Goal: Transaction & Acquisition: Purchase product/service

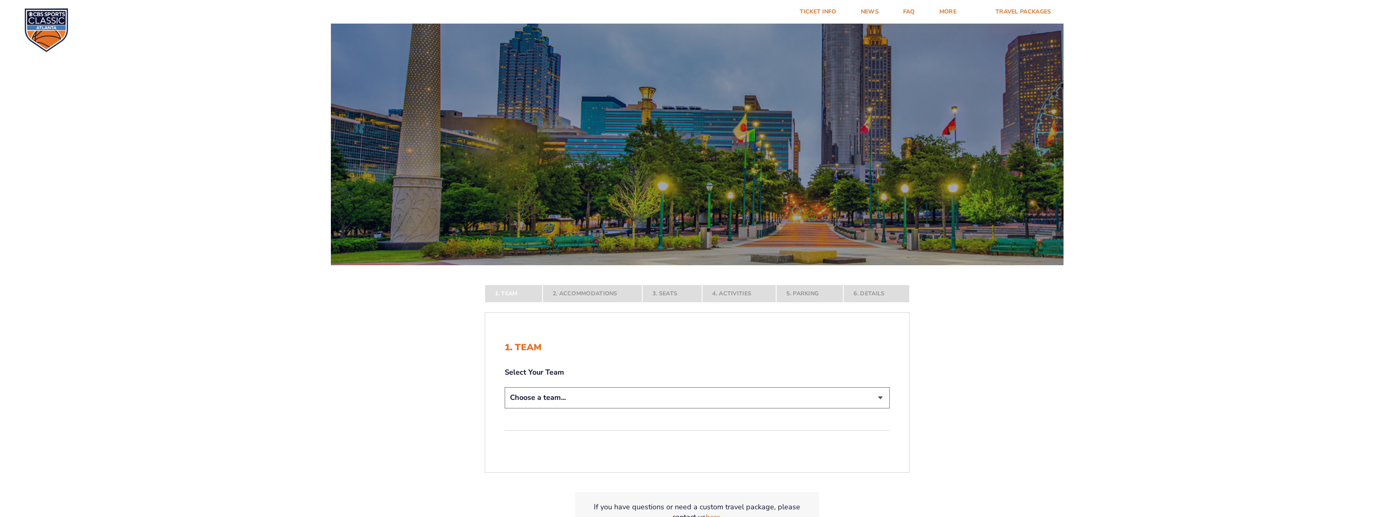
select select "12956"
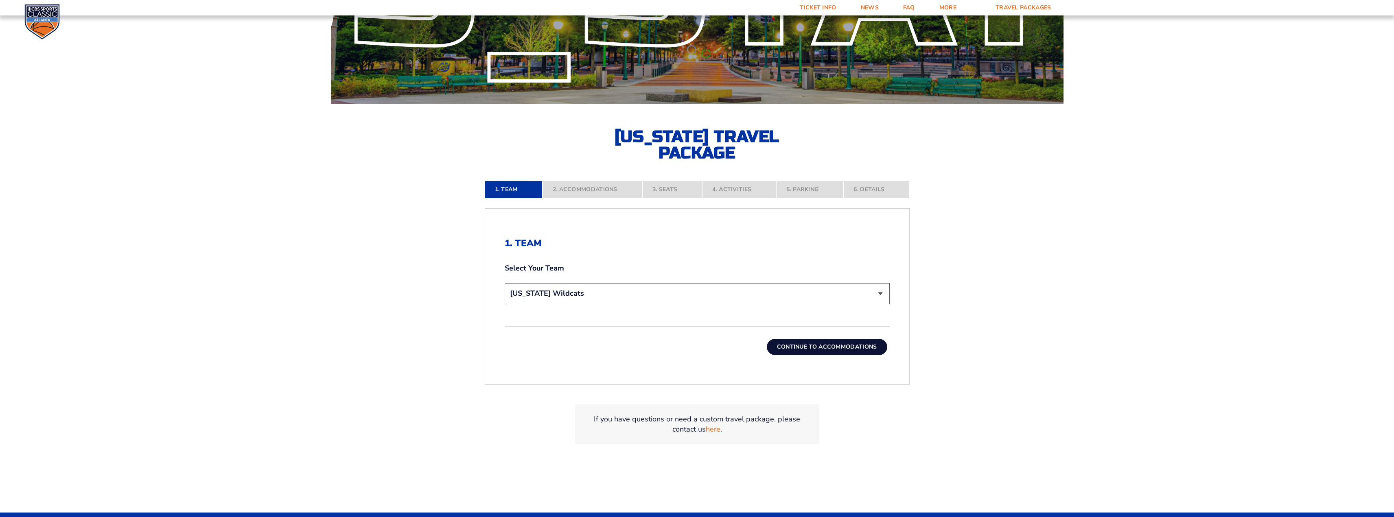
scroll to position [166, 0]
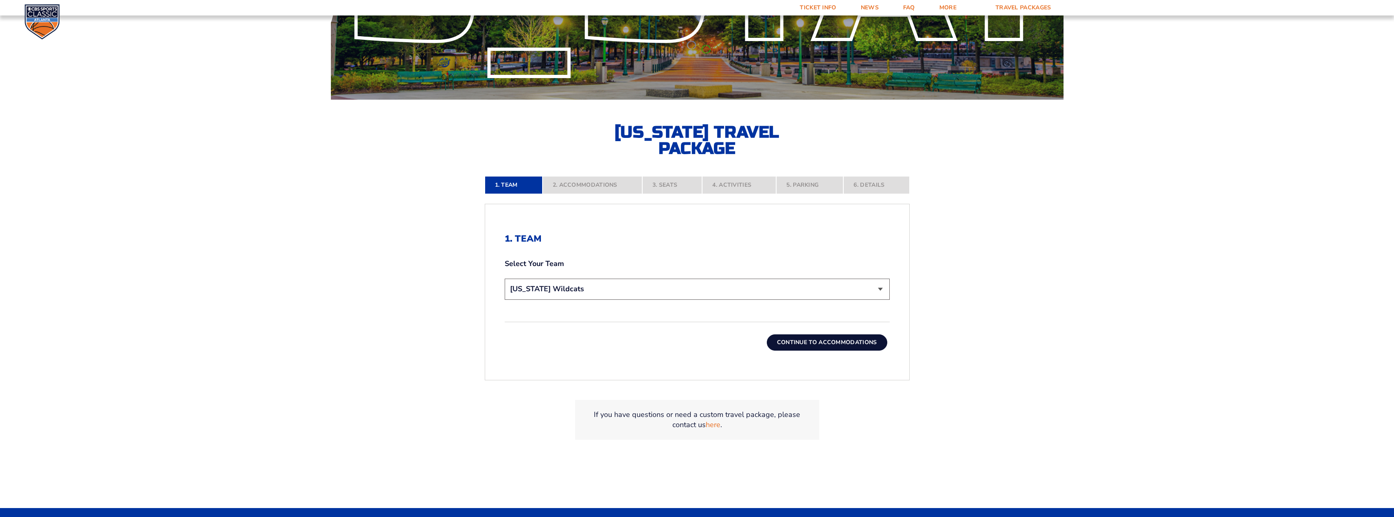
click at [786, 350] on button "Continue To Accommodations" at bounding box center [827, 343] width 120 height 16
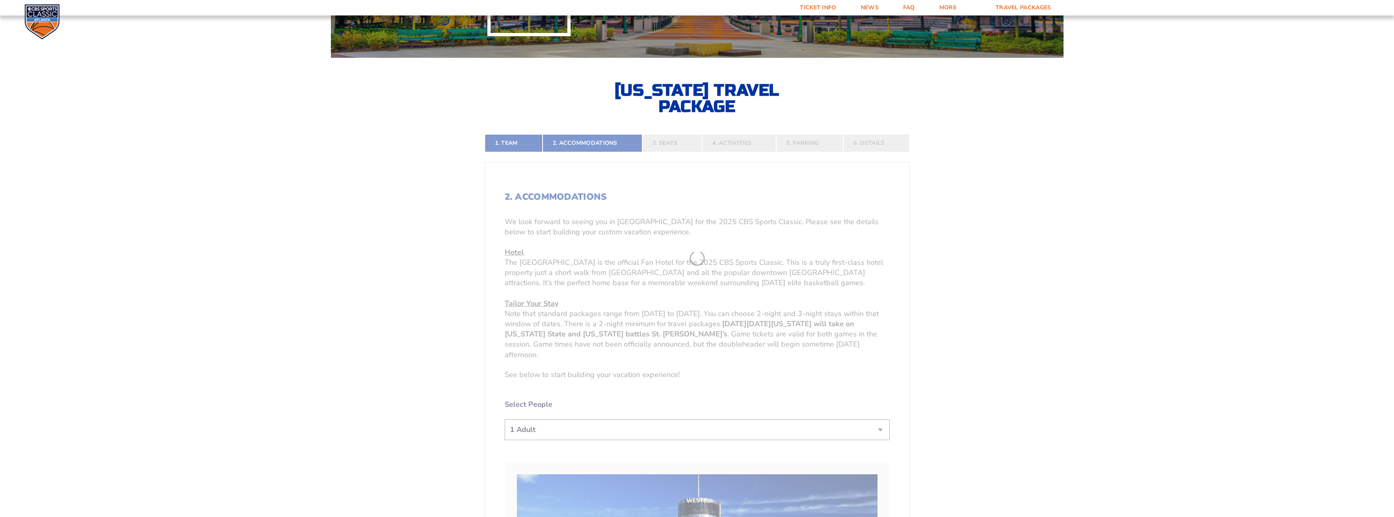
scroll to position [245, 0]
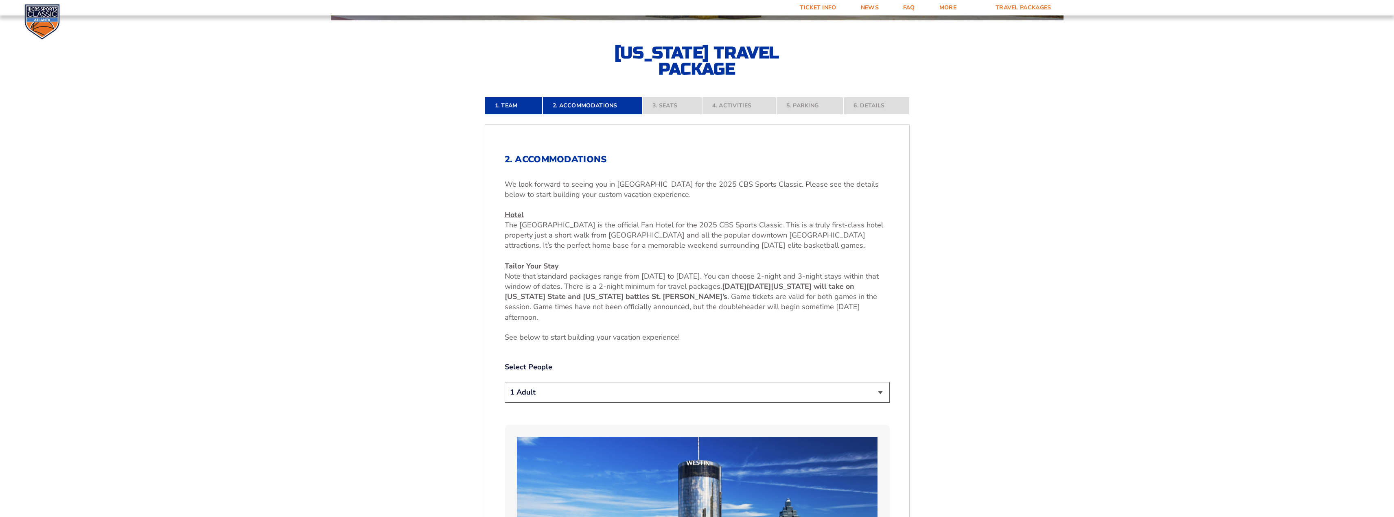
select select "2 Adults"
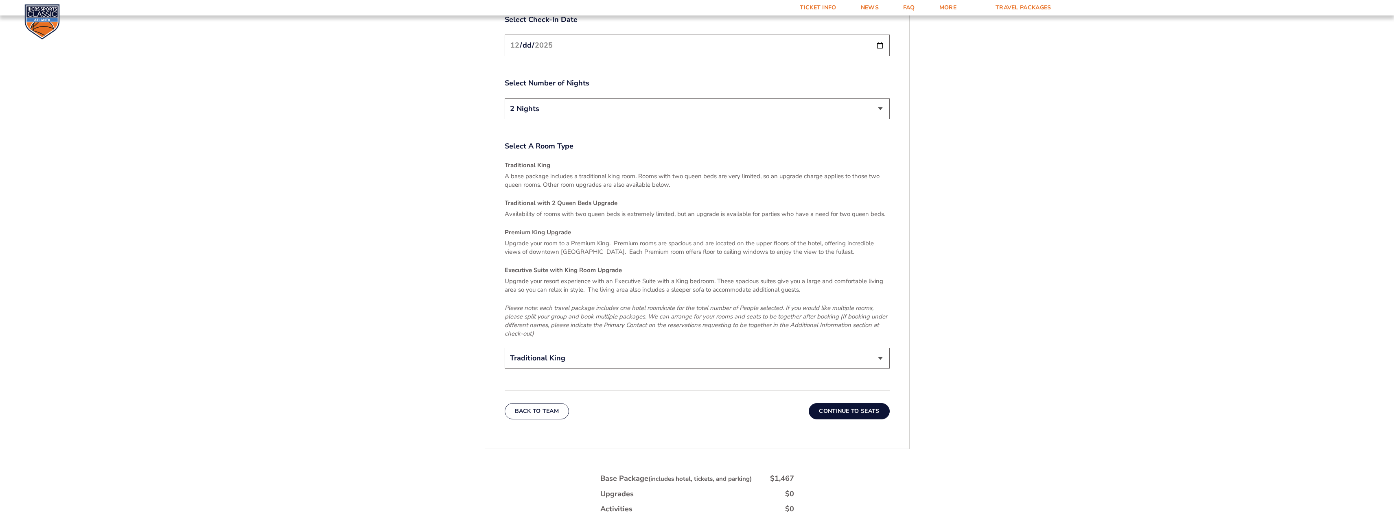
scroll to position [1161, 0]
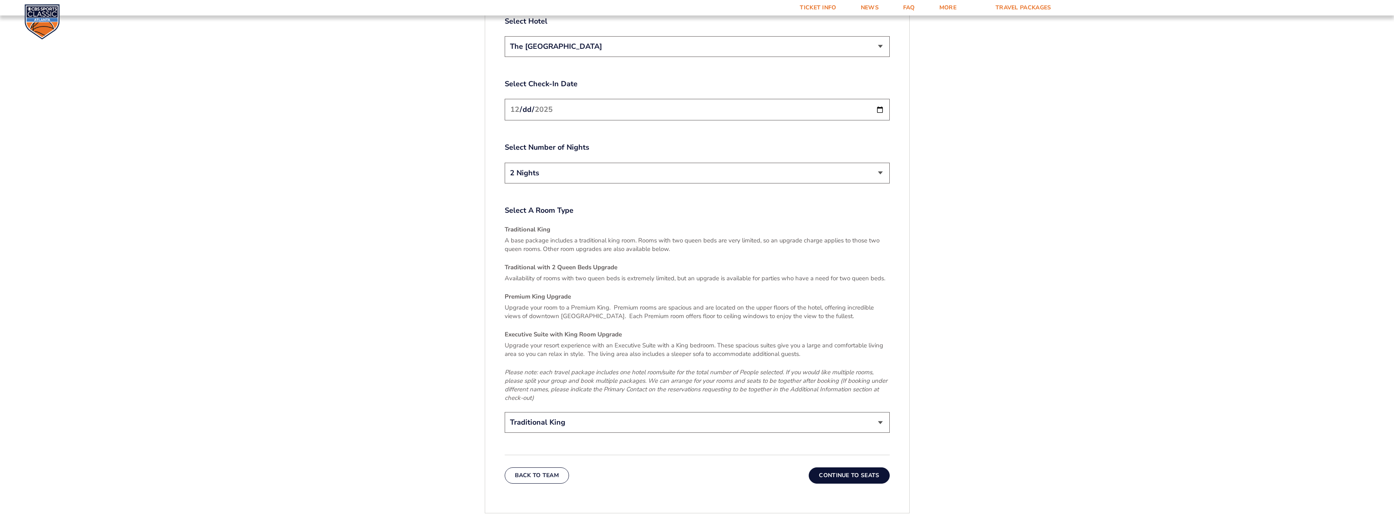
scroll to position [1295, 0]
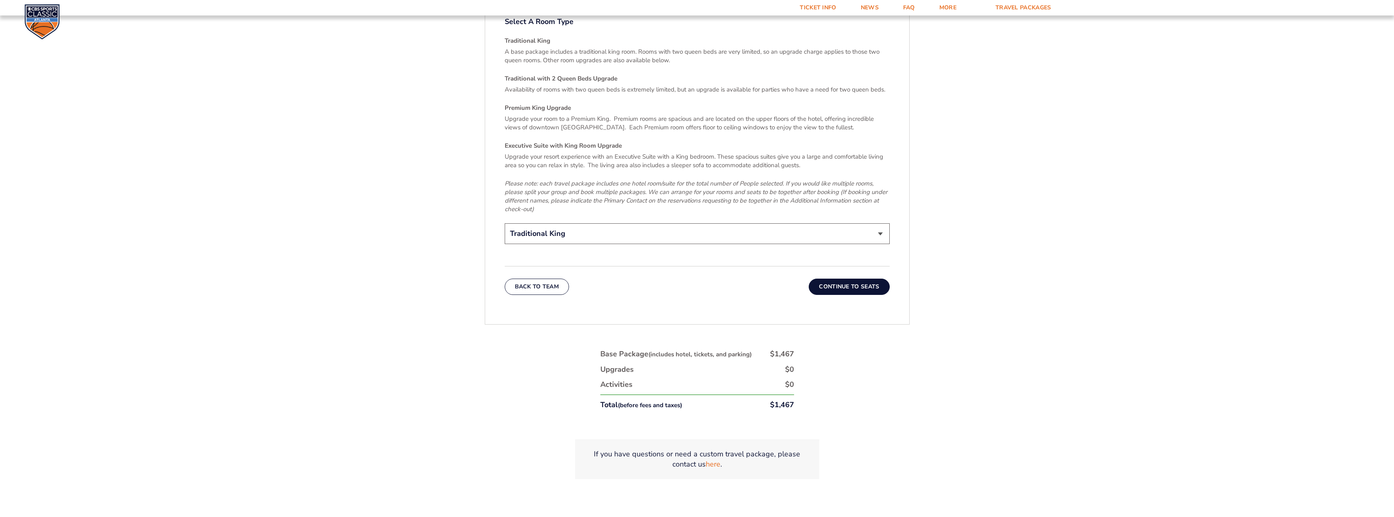
click at [863, 279] on button "Continue To Seats" at bounding box center [849, 287] width 81 height 16
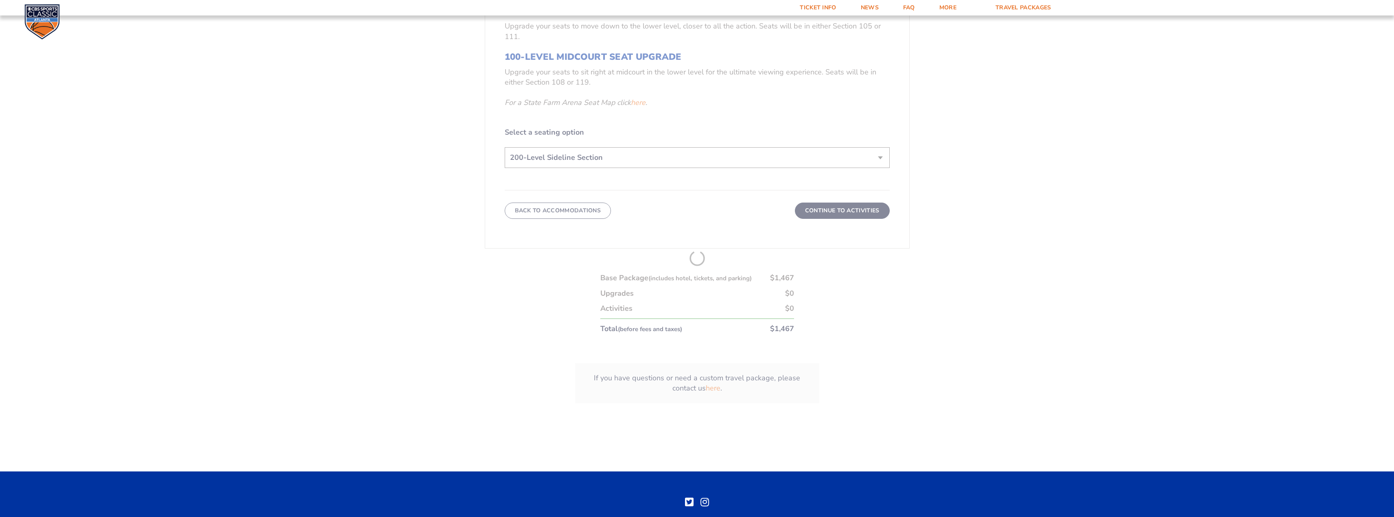
scroll to position [245, 0]
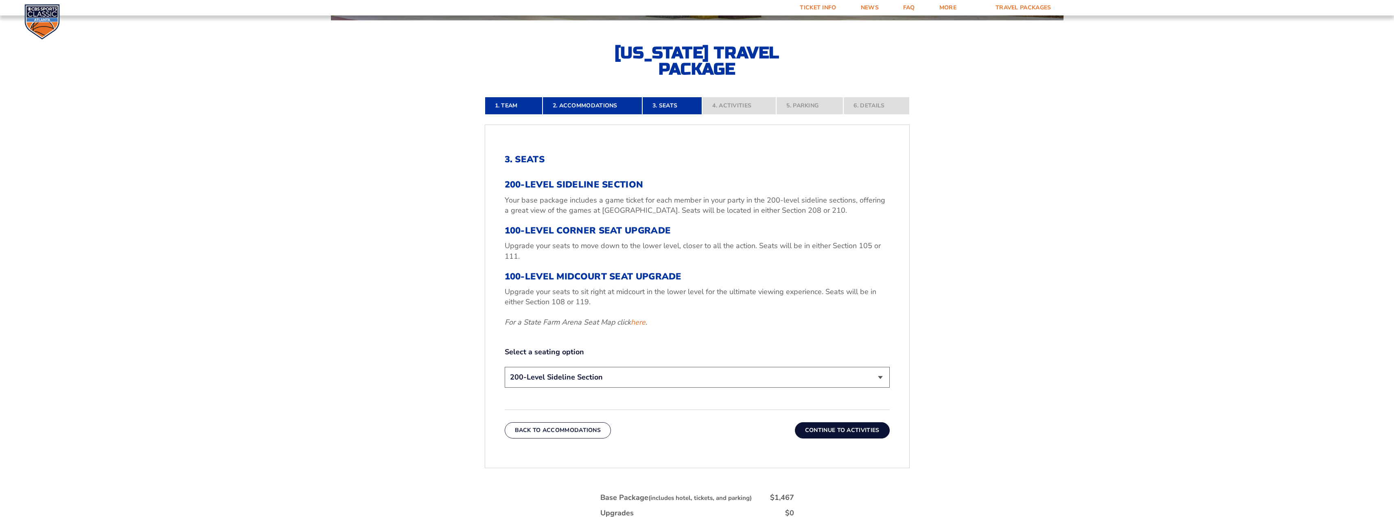
click at [701, 335] on div "3. Seats 200-Level Sideline Section Your base package includes a game ticket fo…" at bounding box center [697, 272] width 385 height 236
click at [638, 323] on link "here" at bounding box center [638, 322] width 15 height 10
select select "100-Level Corner Seat Upgrade"
click at [812, 431] on button "Continue To Activities" at bounding box center [842, 430] width 95 height 16
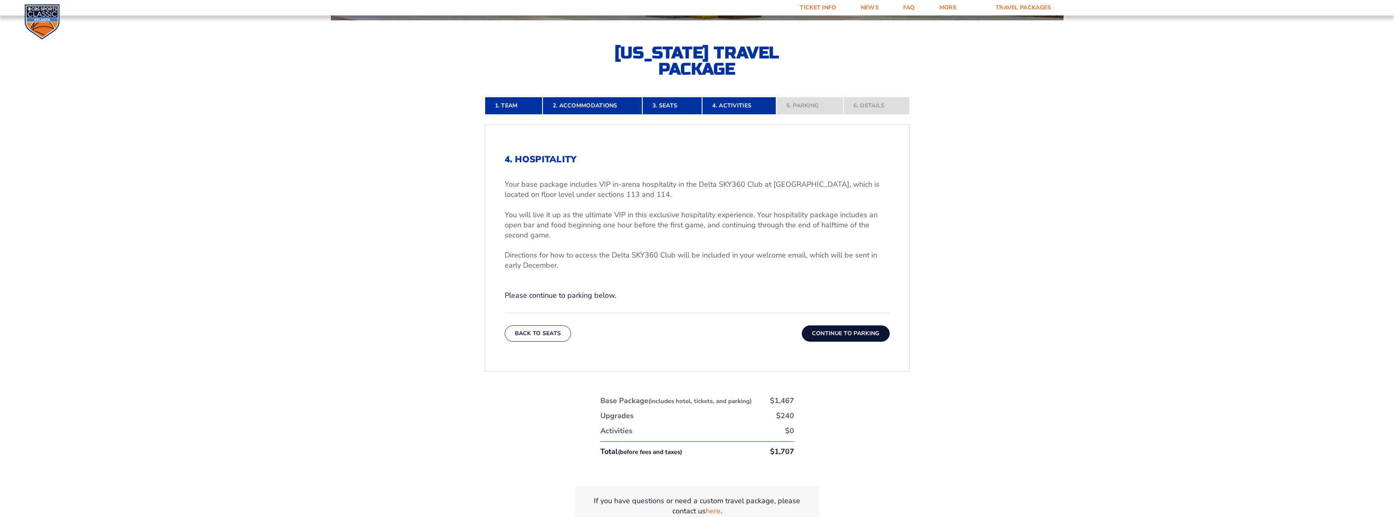
click at [851, 336] on button "Continue To Parking" at bounding box center [846, 334] width 88 height 16
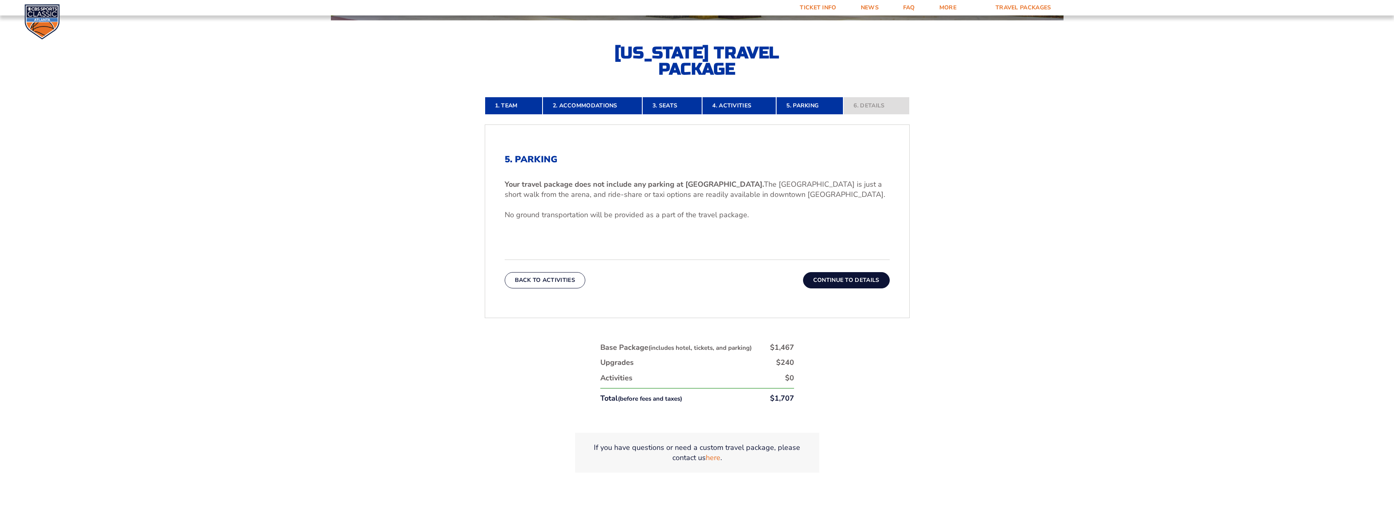
click at [858, 280] on button "Continue To Details" at bounding box center [846, 280] width 87 height 16
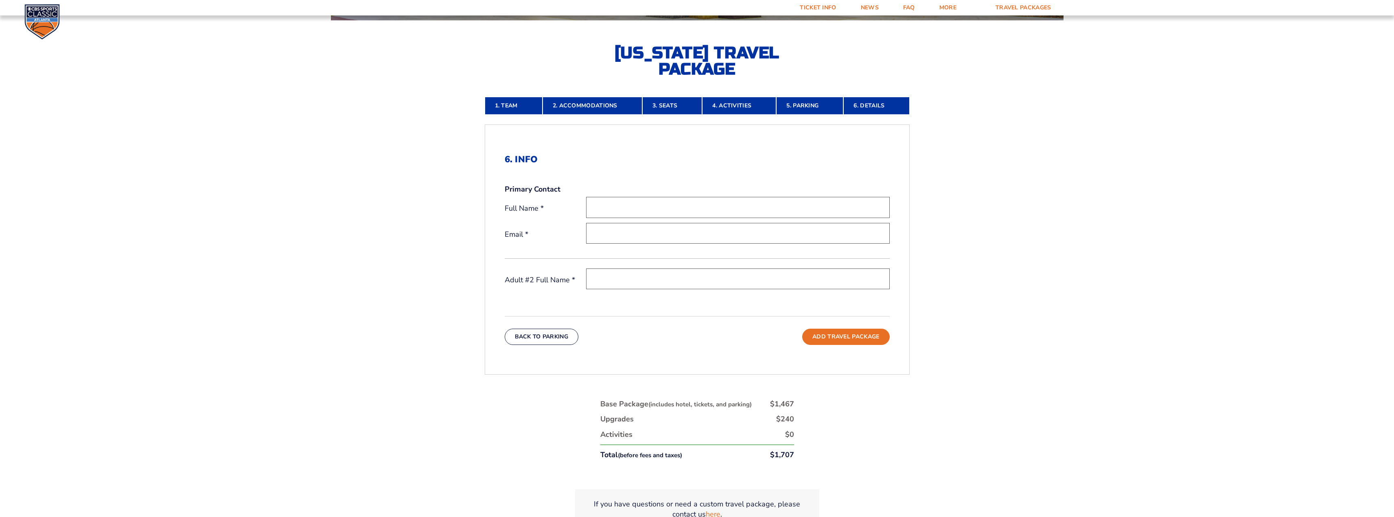
click at [729, 206] on input "text" at bounding box center [738, 207] width 304 height 21
type input "[PERSON_NAME]"
click at [717, 238] on input "email" at bounding box center [738, 233] width 304 height 21
type input "[EMAIL_ADDRESS][DOMAIN_NAME]"
click at [700, 273] on input "text" at bounding box center [738, 279] width 304 height 21
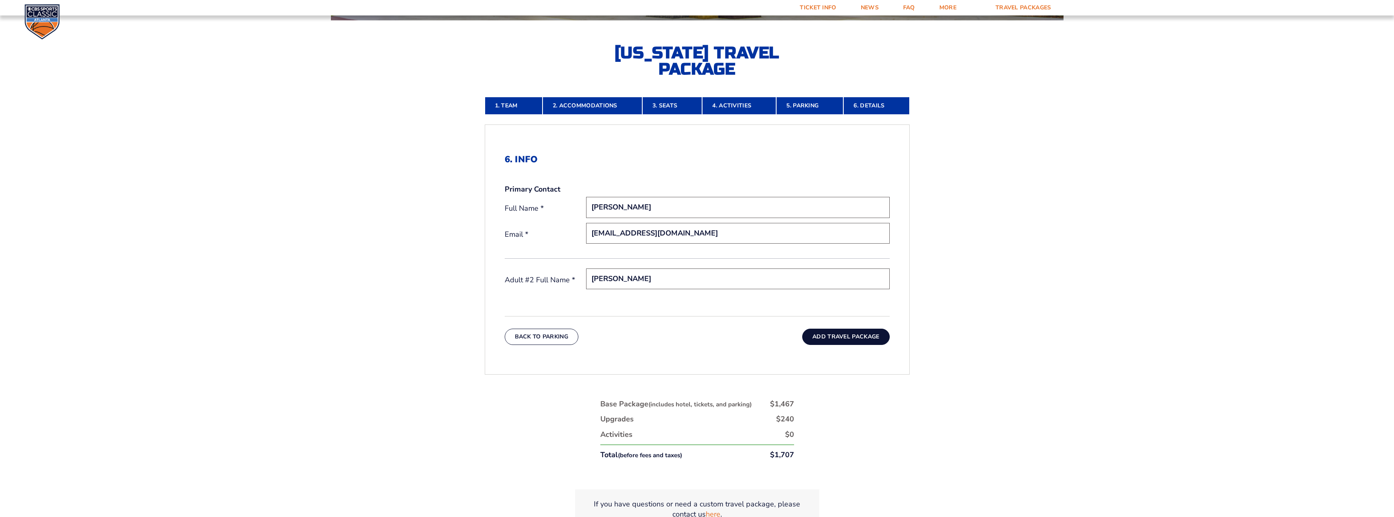
type input "[PERSON_NAME]"
click at [838, 336] on button "Add Travel Package" at bounding box center [845, 337] width 87 height 16
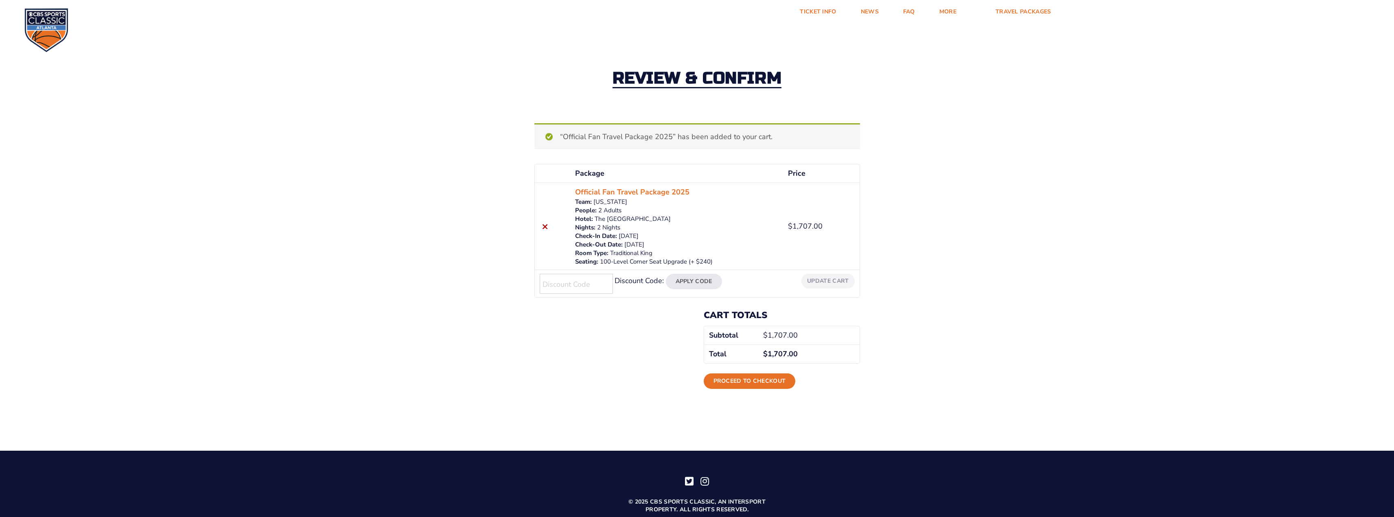
click at [569, 286] on input "Discount Code:" at bounding box center [576, 284] width 73 height 20
type input "NOFEES15"
click at [682, 277] on button "Apply Code" at bounding box center [694, 281] width 56 height 15
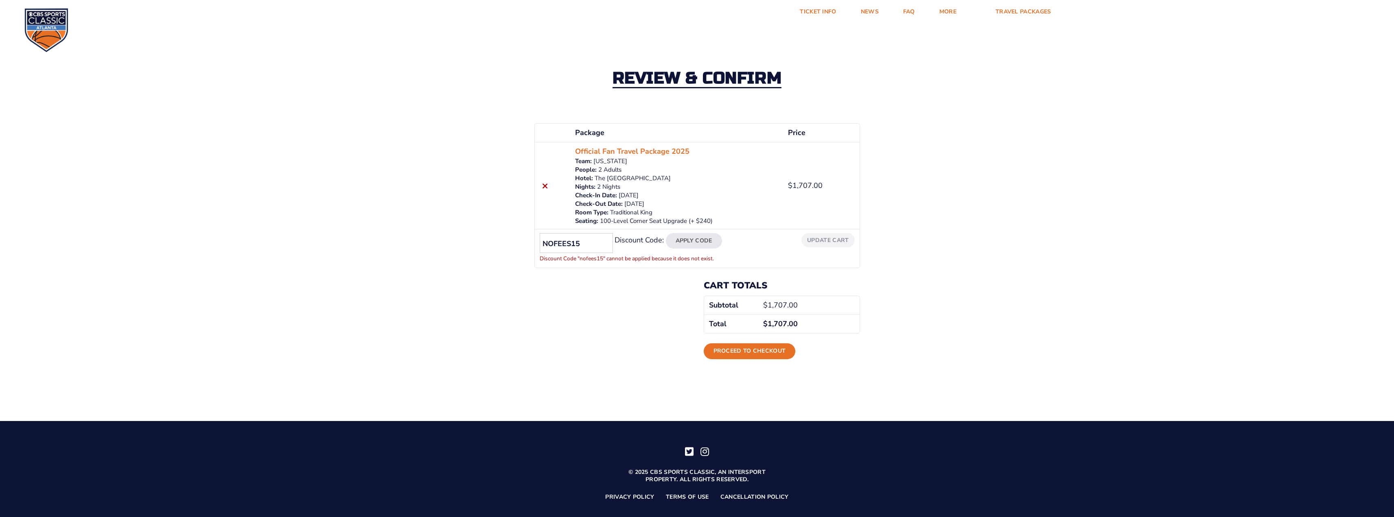
scroll to position [13, 0]
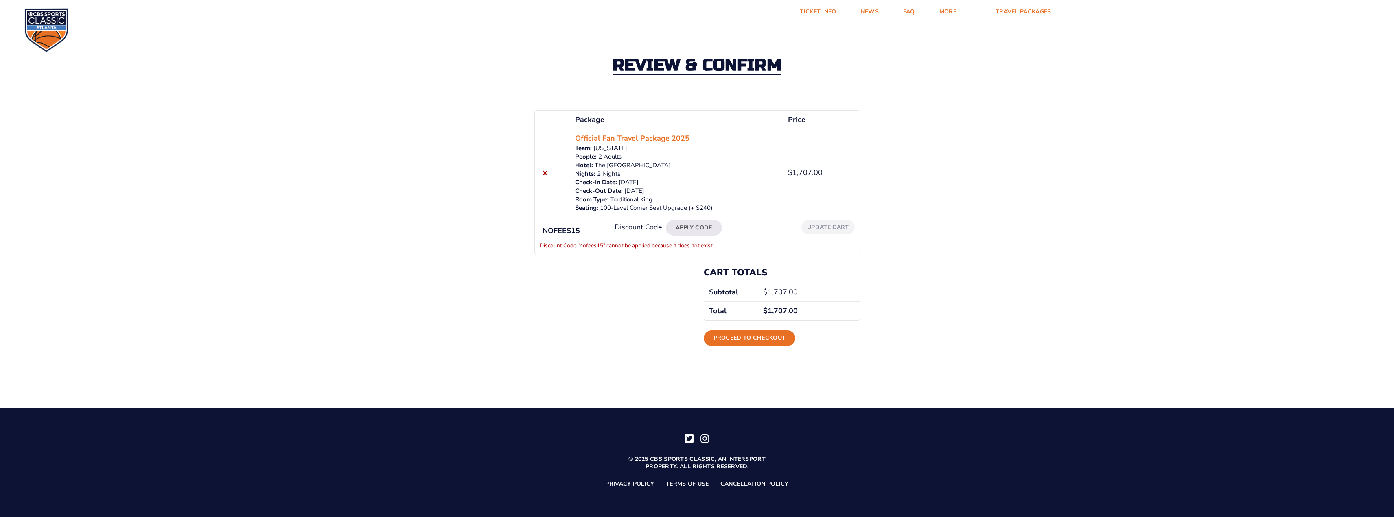
click at [601, 230] on input "NOFEES15" at bounding box center [576, 230] width 73 height 20
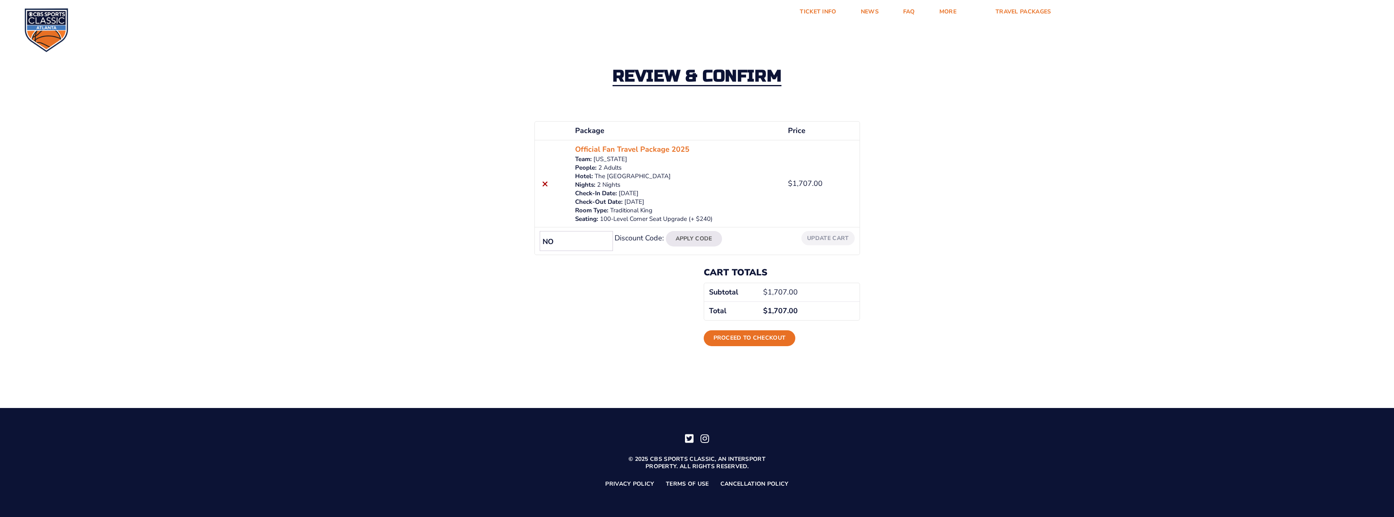
type input "N"
